Goal: Task Accomplishment & Management: Use online tool/utility

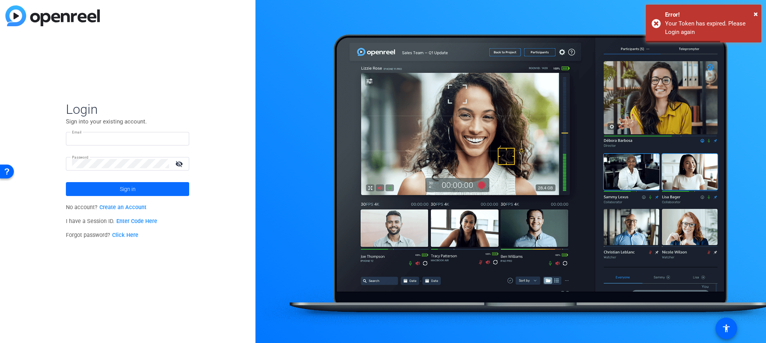
type input "[EMAIL_ADDRESS][DOMAIN_NAME]"
click at [106, 194] on span at bounding box center [127, 189] width 123 height 19
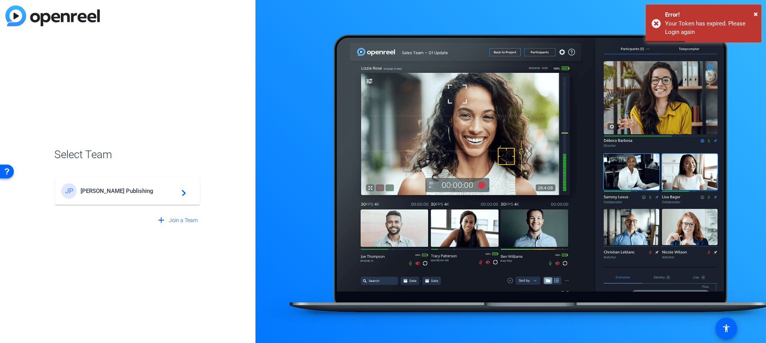
click at [81, 202] on mat-card-content "[PERSON_NAME] Publishing navigate_next" at bounding box center [127, 191] width 145 height 28
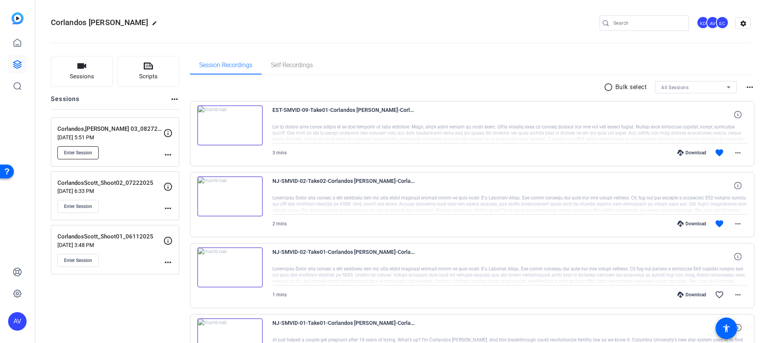
click at [66, 154] on span "Enter Session" at bounding box center [78, 153] width 28 height 6
click at [84, 148] on button "Enter Session" at bounding box center [77, 152] width 41 height 13
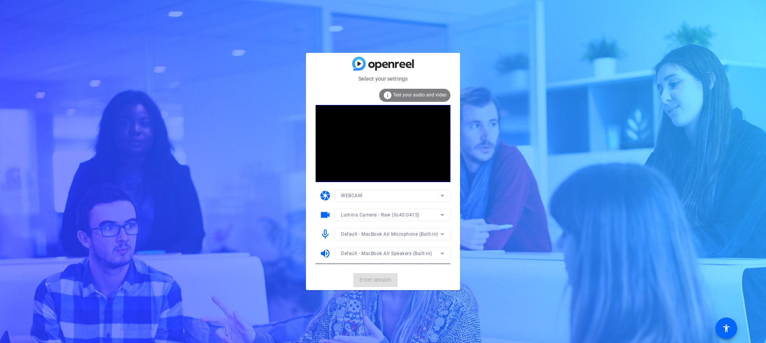
click at [367, 241] on div at bounding box center [393, 244] width 116 height 8
click at [369, 277] on span "Enter session" at bounding box center [376, 280] width 32 height 8
